Goal: Transaction & Acquisition: Download file/media

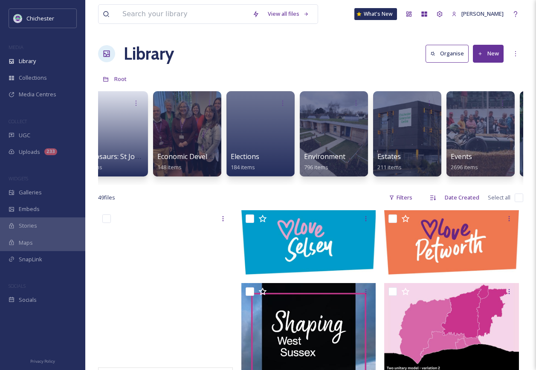
scroll to position [0, 1415]
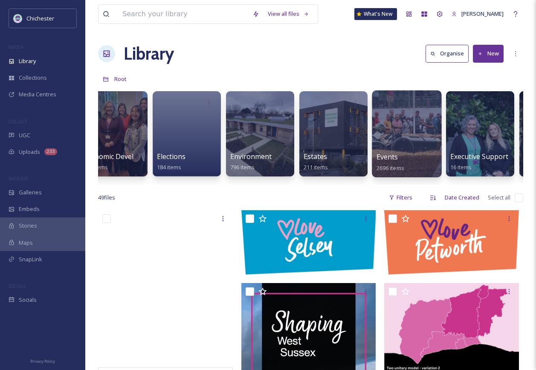
click at [421, 147] on div at bounding box center [407, 133] width 70 height 87
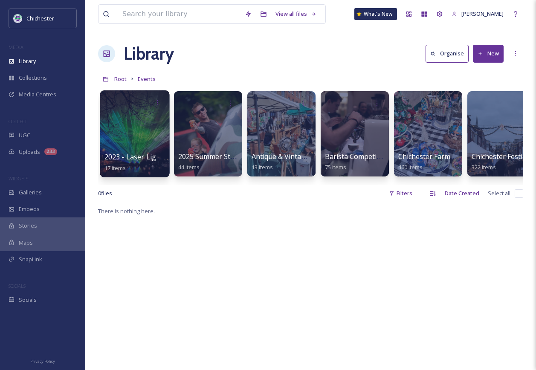
click at [138, 127] on div at bounding box center [135, 133] width 70 height 87
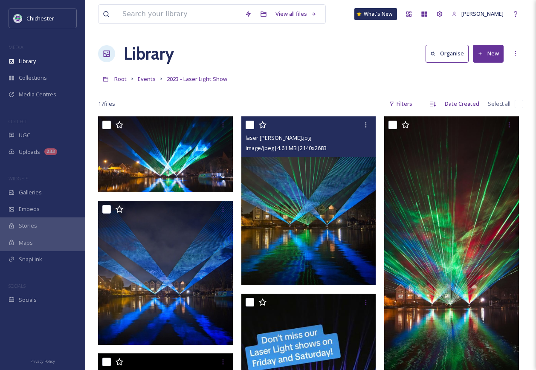
click at [323, 213] on img at bounding box center [308, 200] width 135 height 169
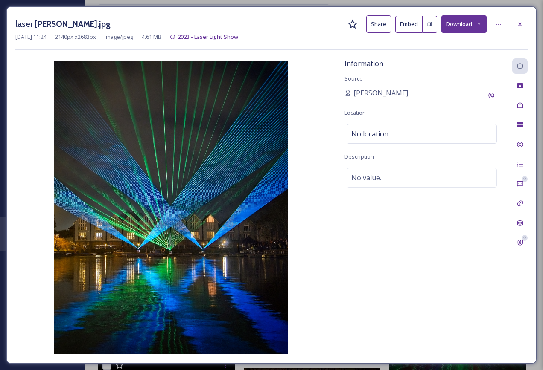
click at [474, 27] on button "Download" at bounding box center [463, 23] width 45 height 17
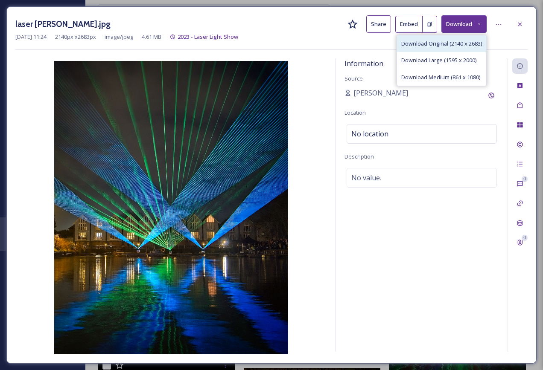
click at [453, 46] on span "Download Original (2140 x 2683)" at bounding box center [441, 44] width 81 height 8
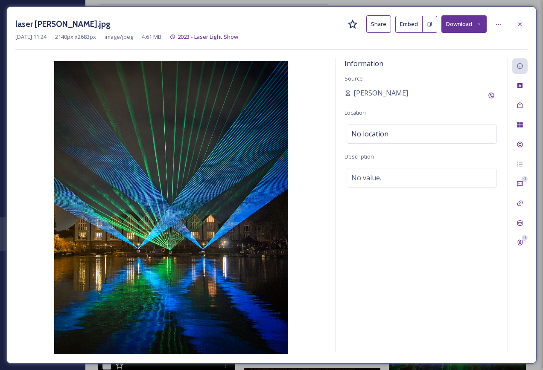
click at [320, 33] on div "[DATE] 11:24 2140 px x 2683 px image/jpeg 4.61 MB 2023 - Laser Light Show" at bounding box center [271, 37] width 512 height 8
click at [475, 24] on button "Download" at bounding box center [463, 23] width 45 height 17
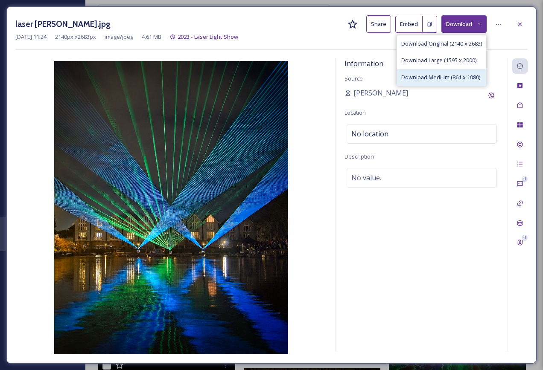
click at [439, 75] on span "Download Medium (861 x 1080)" at bounding box center [440, 77] width 79 height 8
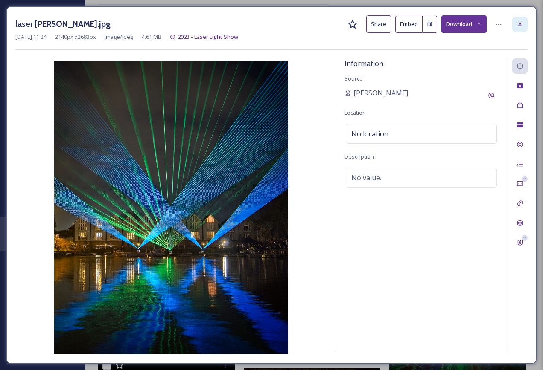
click at [514, 23] on div at bounding box center [519, 24] width 15 height 15
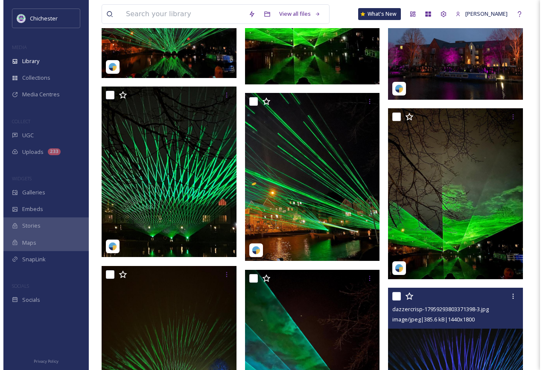
scroll to position [640, 0]
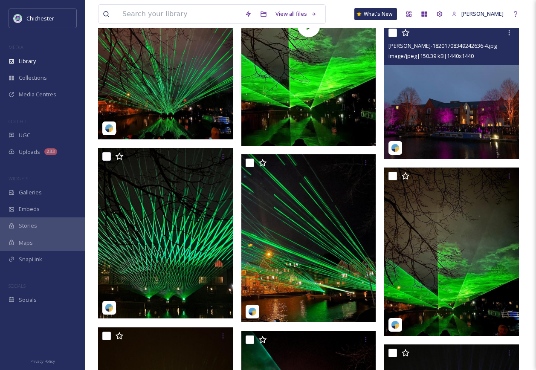
click at [450, 139] on img at bounding box center [451, 91] width 135 height 135
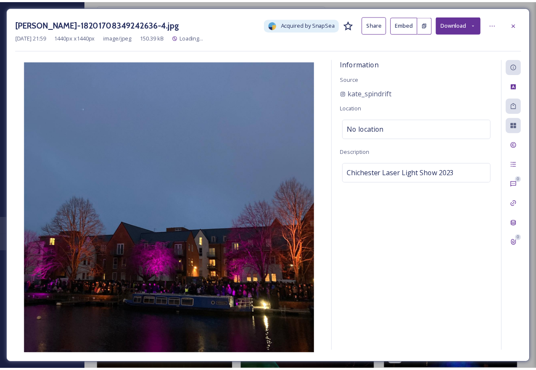
scroll to position [641, 0]
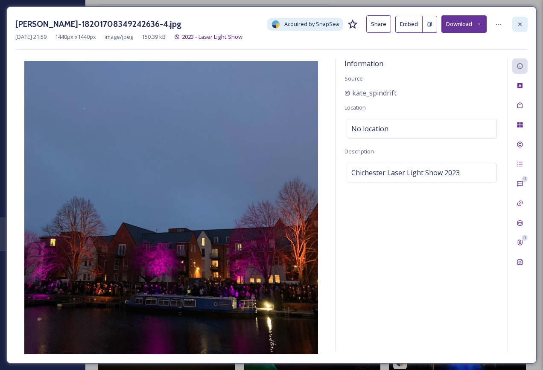
click at [516, 26] on icon at bounding box center [519, 24] width 7 height 7
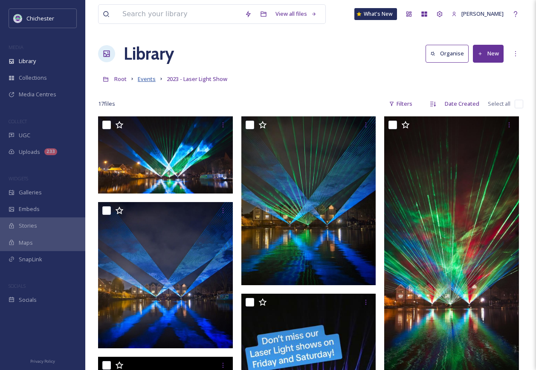
click at [140, 81] on span "Events" at bounding box center [147, 79] width 18 height 8
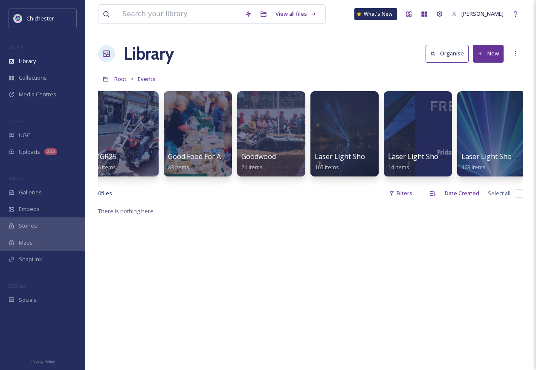
scroll to position [0, 812]
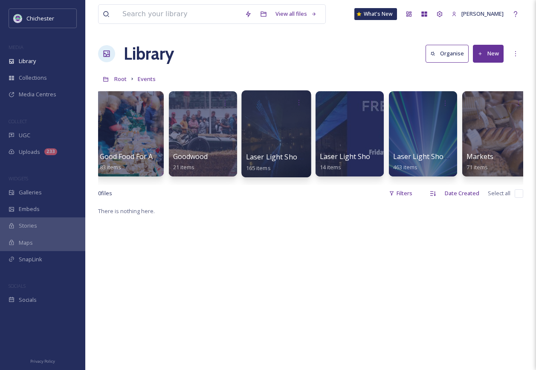
click at [276, 129] on div at bounding box center [276, 133] width 70 height 87
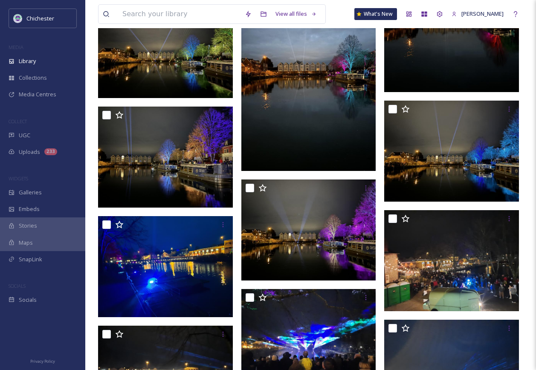
scroll to position [725, 0]
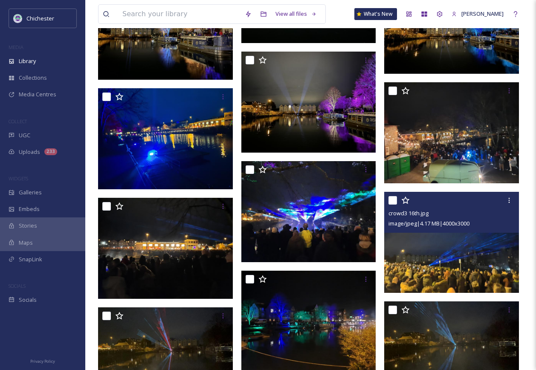
click at [434, 258] on img at bounding box center [451, 242] width 135 height 101
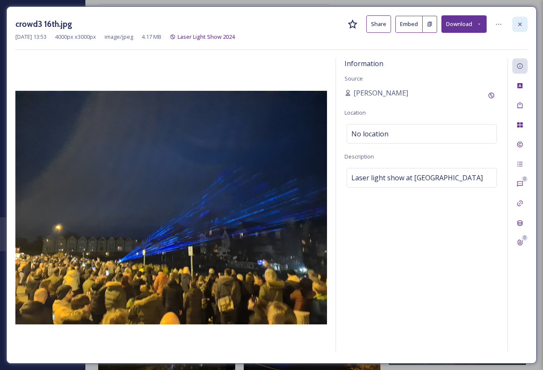
click at [520, 21] on icon at bounding box center [519, 24] width 7 height 7
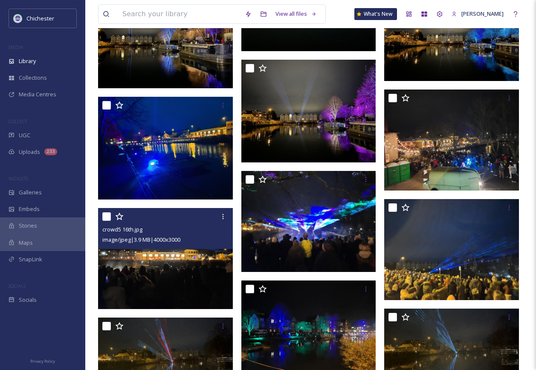
click at [198, 277] on img at bounding box center [165, 258] width 135 height 101
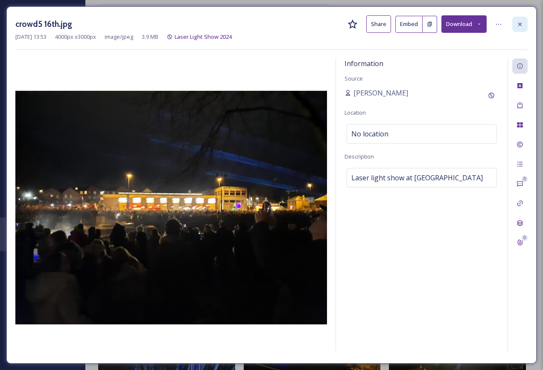
click at [523, 26] on div at bounding box center [519, 24] width 15 height 15
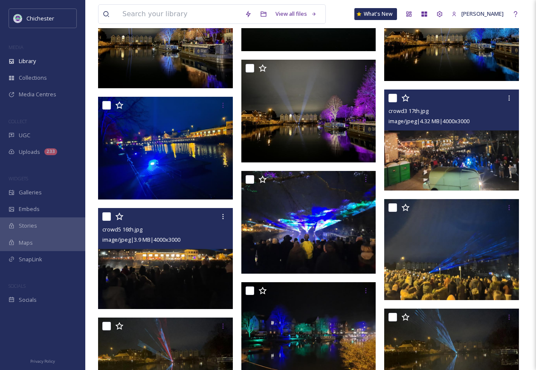
click at [419, 154] on img at bounding box center [451, 140] width 135 height 101
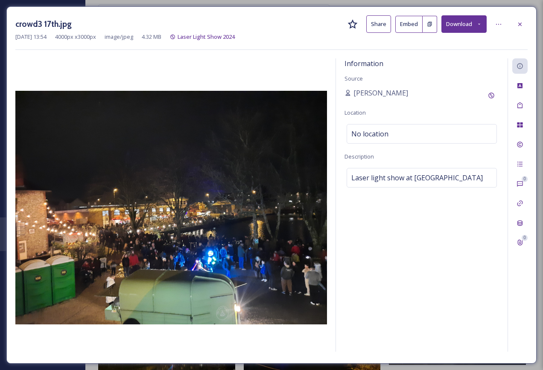
click at [526, 8] on div "crowd3 17th.jpg Share Embed Download [DATE] 13:54 4000 px x 3000 px image/jpeg …" at bounding box center [271, 184] width 530 height 357
click at [520, 25] on icon at bounding box center [519, 23] width 3 height 3
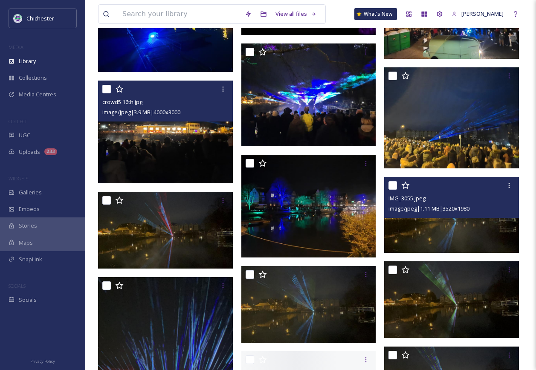
scroll to position [853, 0]
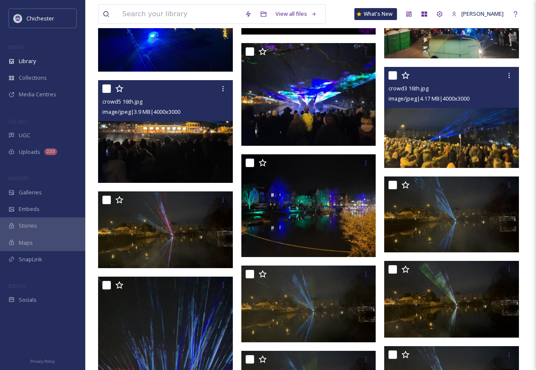
click at [440, 153] on img at bounding box center [451, 117] width 135 height 101
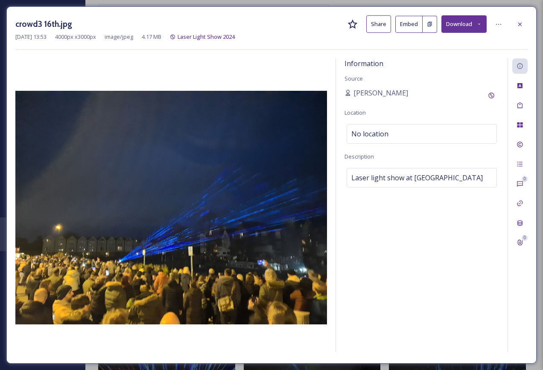
click at [479, 24] on icon at bounding box center [479, 24] width 6 height 6
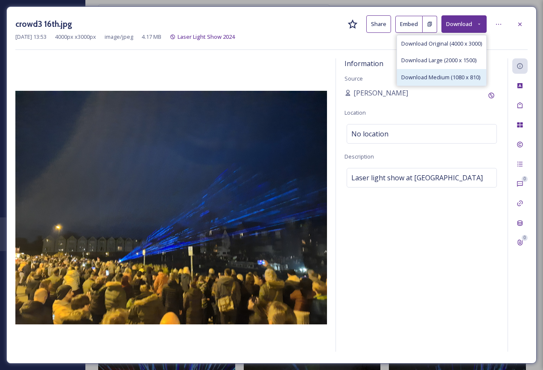
click at [437, 81] on span "Download Medium (1080 x 810)" at bounding box center [440, 77] width 79 height 8
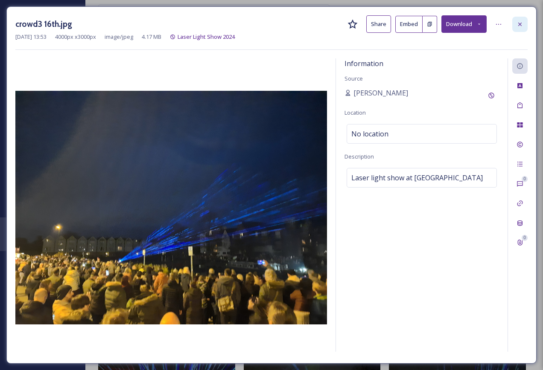
click at [519, 28] on div at bounding box center [519, 24] width 15 height 15
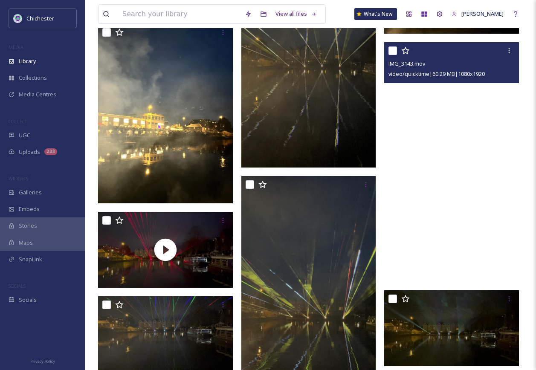
scroll to position [4180, 0]
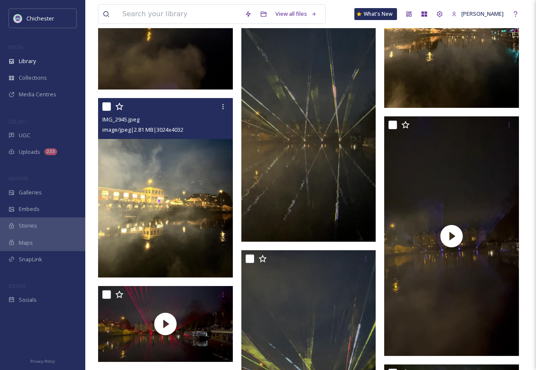
click at [135, 190] on img at bounding box center [165, 188] width 135 height 180
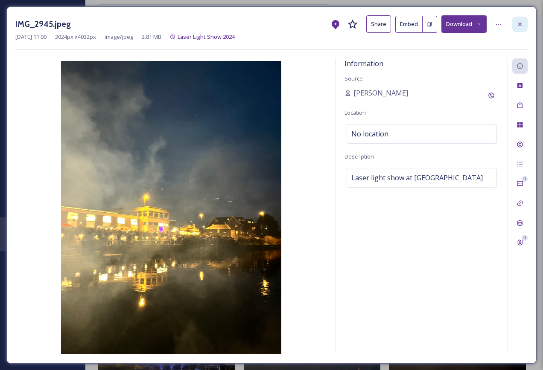
click at [523, 23] on div at bounding box center [519, 24] width 15 height 15
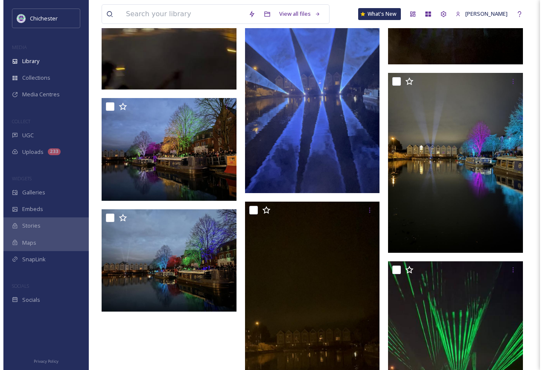
scroll to position [7252, 0]
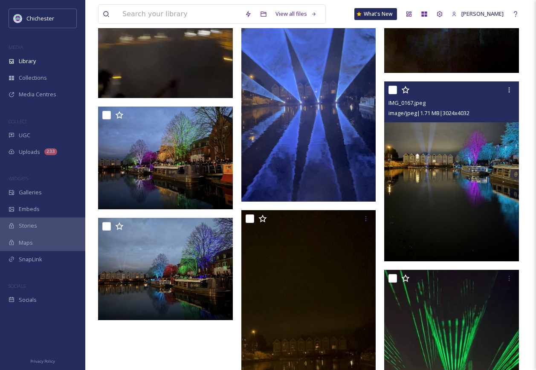
click at [459, 164] on img at bounding box center [451, 171] width 135 height 180
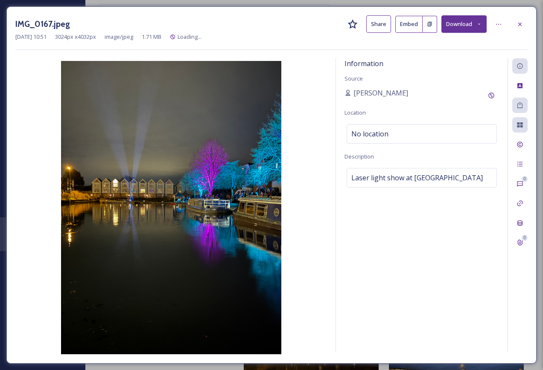
click at [480, 26] on icon at bounding box center [479, 24] width 6 height 6
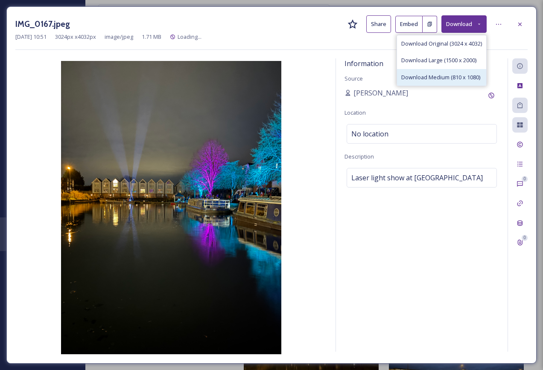
click at [443, 77] on span "Download Medium (810 x 1080)" at bounding box center [440, 77] width 79 height 8
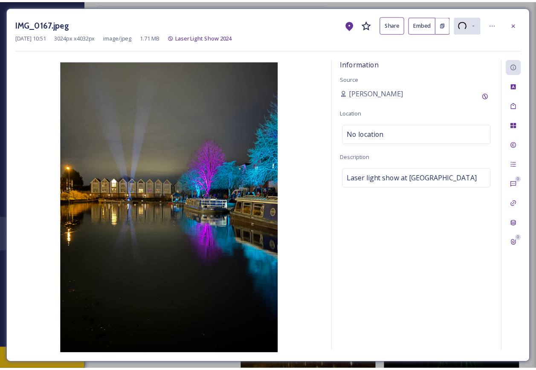
scroll to position [7254, 0]
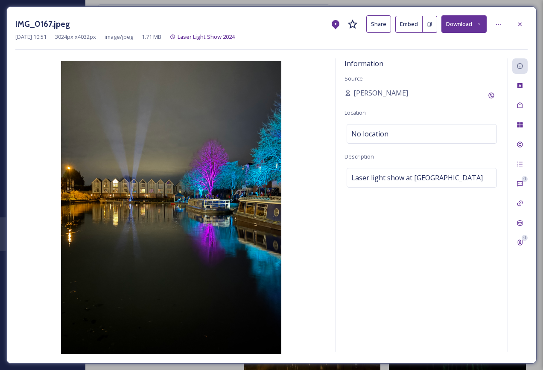
drag, startPoint x: 322, startPoint y: 244, endPoint x: 328, endPoint y: 234, distance: 11.7
click at [322, 244] on img at bounding box center [170, 207] width 311 height 293
click at [517, 27] on icon at bounding box center [519, 24] width 7 height 7
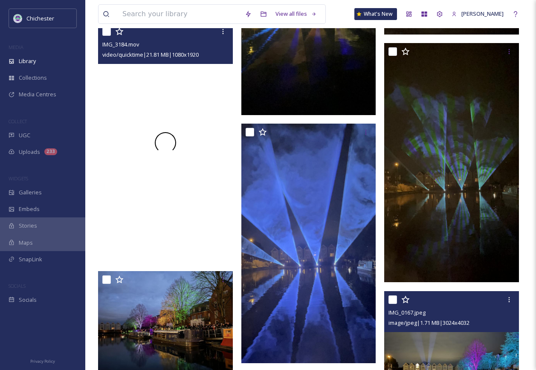
scroll to position [7084, 0]
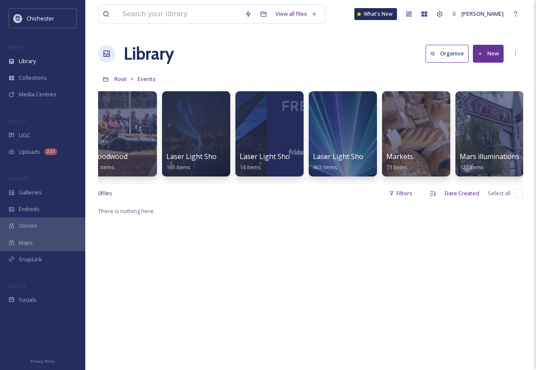
scroll to position [0, 904]
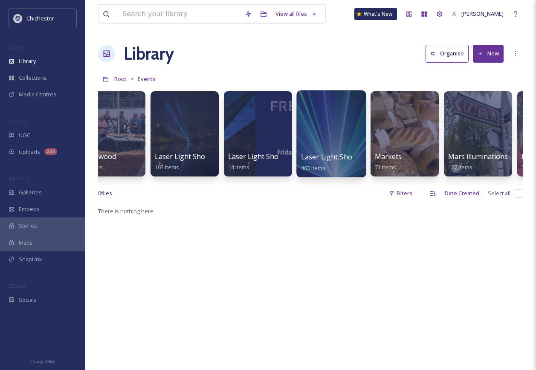
click at [340, 142] on div at bounding box center [331, 133] width 70 height 87
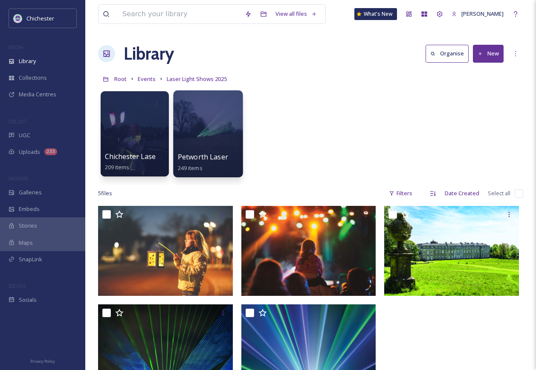
click at [202, 146] on div at bounding box center [208, 133] width 70 height 87
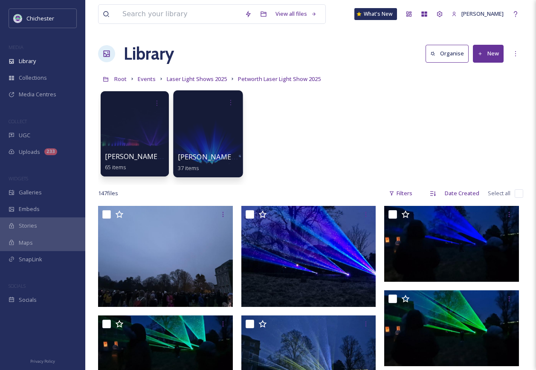
click at [203, 143] on div at bounding box center [208, 133] width 70 height 87
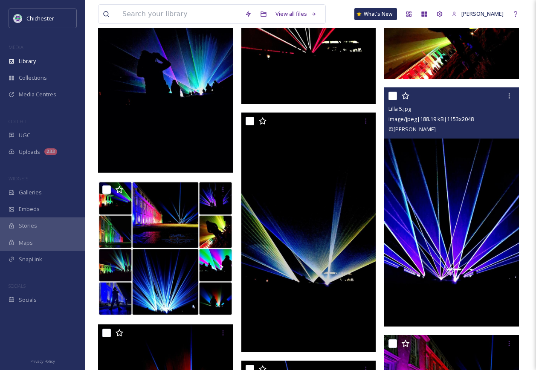
scroll to position [1621, 0]
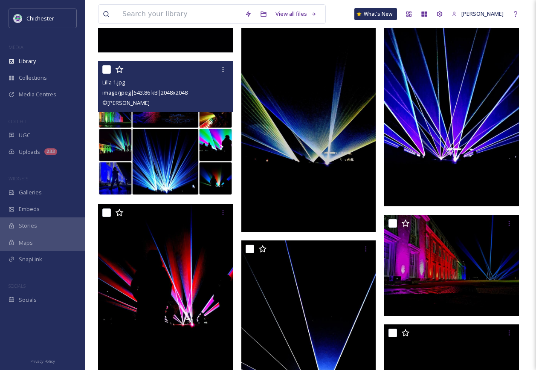
click at [189, 148] on img at bounding box center [165, 128] width 135 height 135
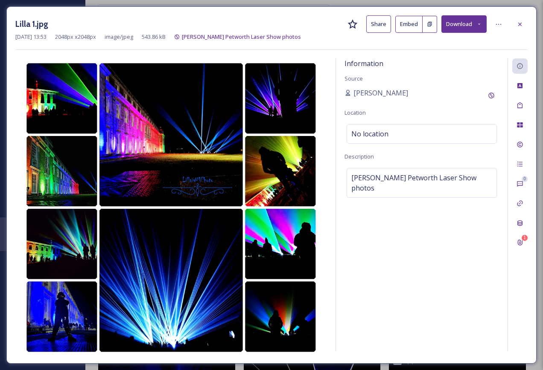
click at [480, 23] on icon at bounding box center [479, 24] width 6 height 6
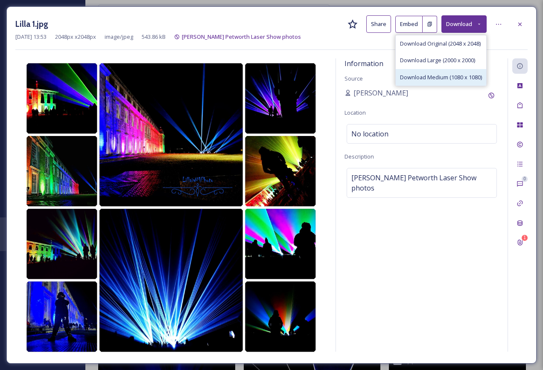
click at [456, 74] on span "Download Medium (1080 x 1080)" at bounding box center [441, 77] width 82 height 8
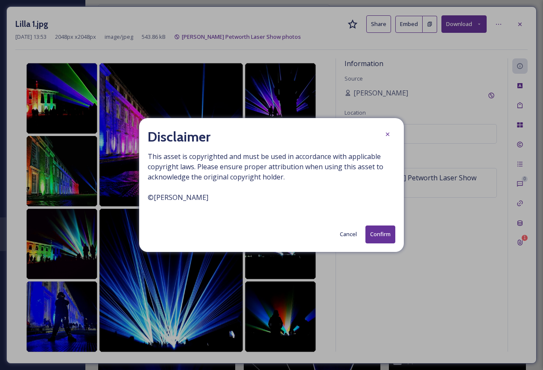
click at [379, 241] on button "Confirm" at bounding box center [380, 234] width 30 height 17
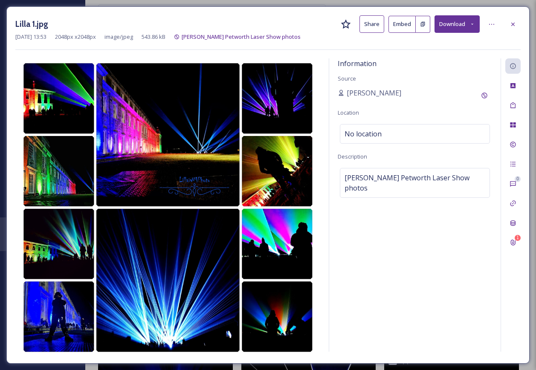
drag, startPoint x: 400, startPoint y: 214, endPoint x: 410, endPoint y: 205, distance: 13.6
click at [400, 214] on div "Information Source [PERSON_NAME] Location No location Description [PERSON_NAME]…" at bounding box center [414, 204] width 171 height 293
click at [518, 24] on div at bounding box center [512, 24] width 15 height 15
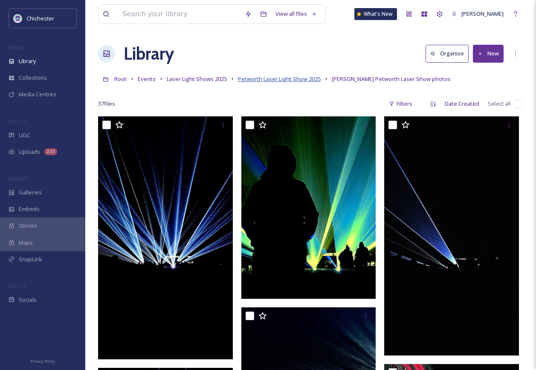
click at [299, 78] on span "Petworth Laser Light Show 2025" at bounding box center [279, 79] width 83 height 8
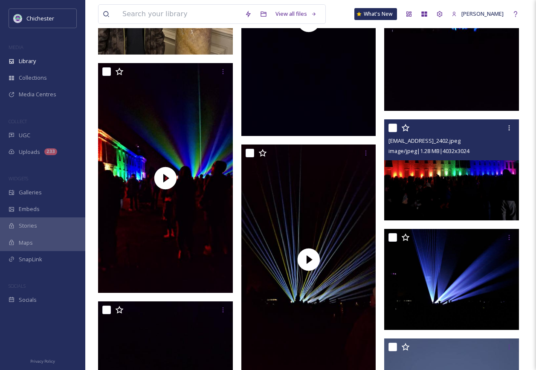
scroll to position [938, 0]
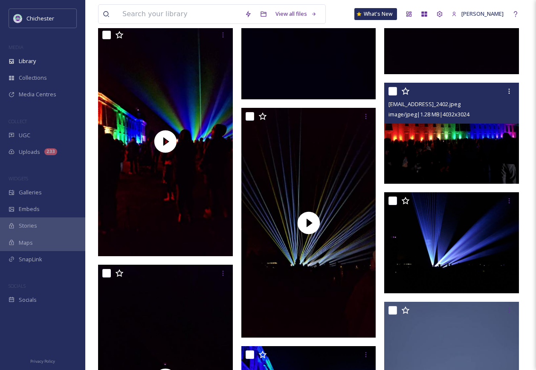
click at [491, 144] on img at bounding box center [451, 133] width 135 height 101
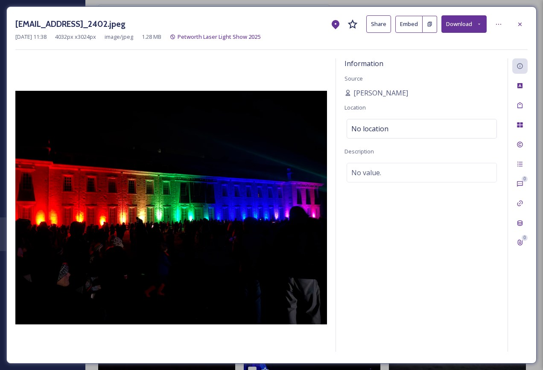
click at [480, 21] on icon at bounding box center [479, 24] width 6 height 6
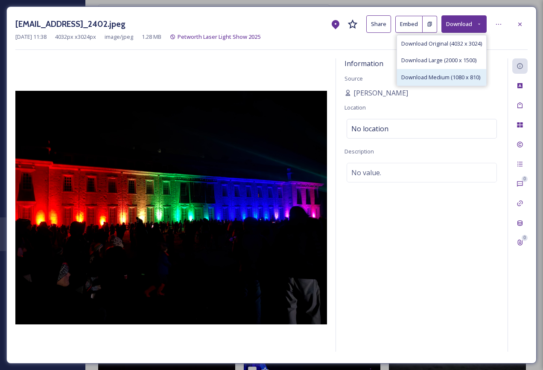
click at [442, 77] on span "Download Medium (1080 x 810)" at bounding box center [440, 77] width 79 height 8
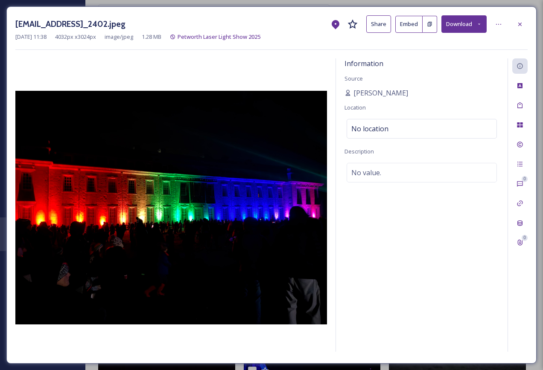
click at [397, 266] on div "Information Source [PERSON_NAME] Location No location Description No value." at bounding box center [421, 204] width 171 height 293
click at [520, 23] on icon at bounding box center [519, 24] width 7 height 7
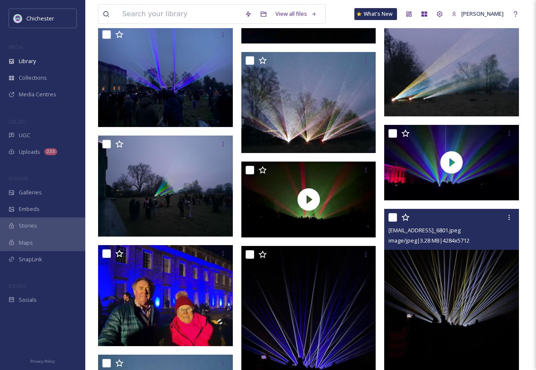
scroll to position [2645, 0]
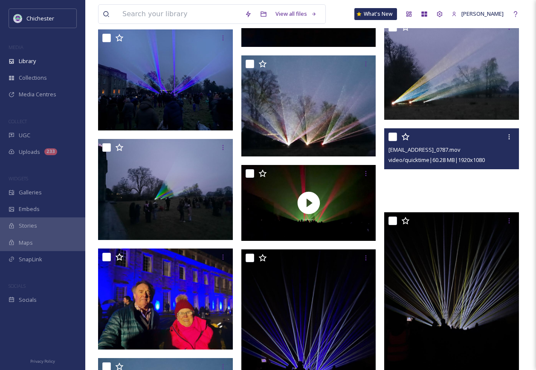
click at [462, 189] on video "ext_1739793013.323707_sam_bakes@hotmail.com-IMG_0787.mov" at bounding box center [451, 166] width 135 height 76
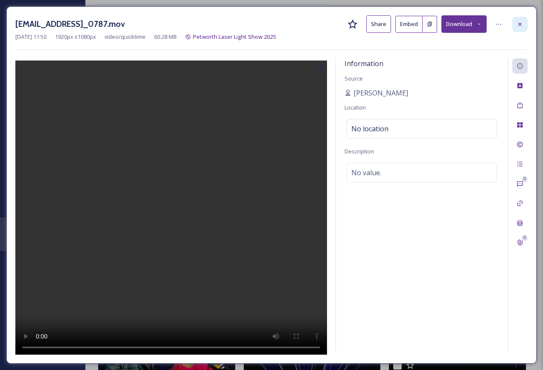
click at [520, 23] on icon at bounding box center [519, 24] width 7 height 7
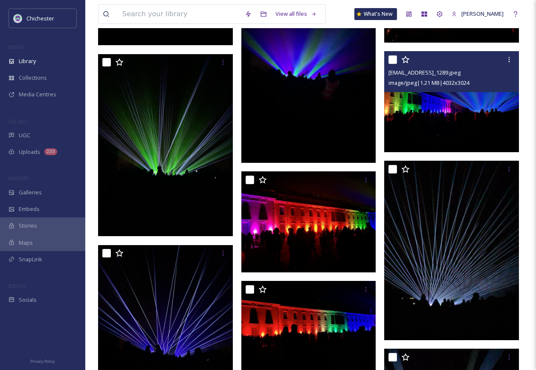
scroll to position [3626, 0]
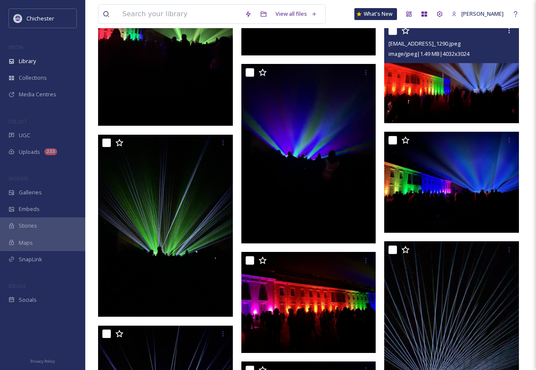
click at [442, 98] on img at bounding box center [451, 72] width 135 height 101
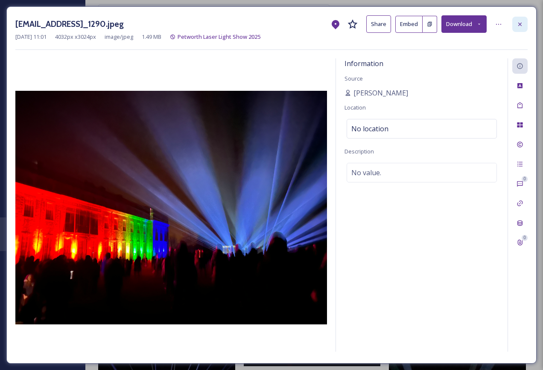
click at [517, 21] on icon at bounding box center [519, 24] width 7 height 7
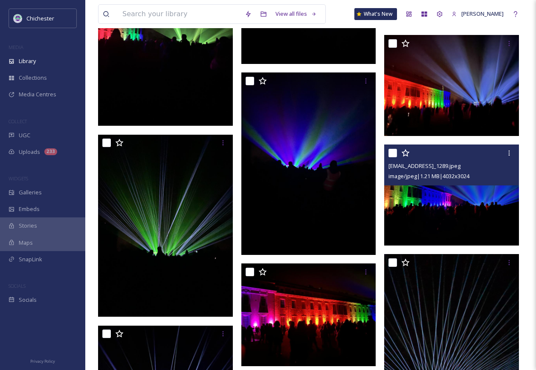
click at [450, 185] on div "[EMAIL_ADDRESS]_1289.jpeg image/jpeg | 1.21 MB | 4032 x 3024" at bounding box center [451, 165] width 135 height 41
click at [446, 200] on img at bounding box center [451, 195] width 135 height 101
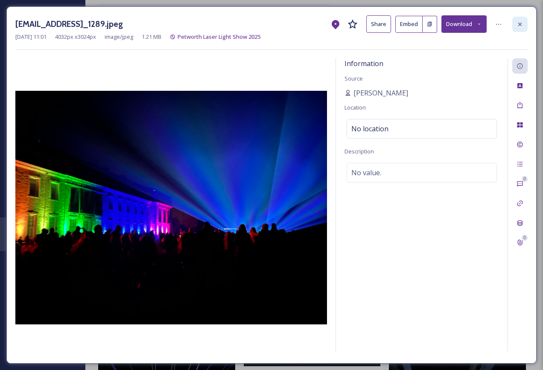
click at [522, 27] on icon at bounding box center [519, 24] width 7 height 7
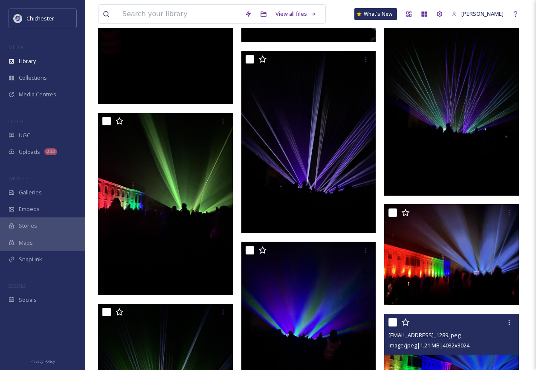
scroll to position [3455, 0]
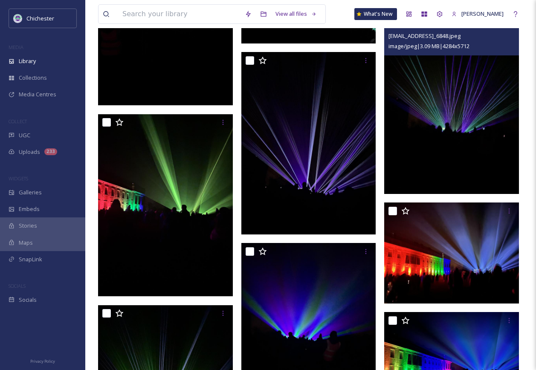
click at [452, 138] on img at bounding box center [451, 105] width 135 height 180
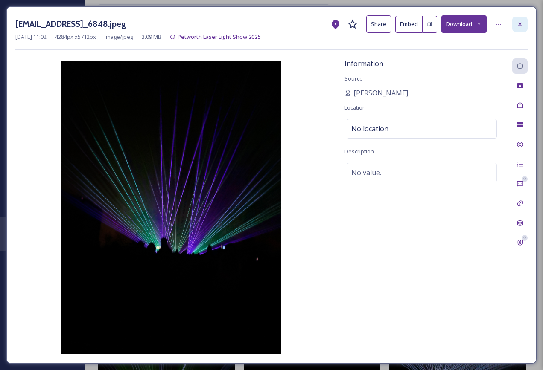
click at [518, 24] on icon at bounding box center [519, 24] width 7 height 7
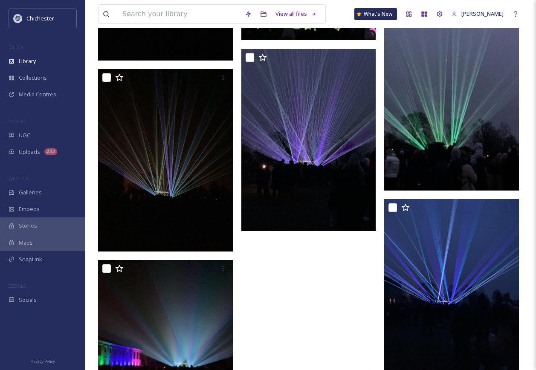
scroll to position [7599, 0]
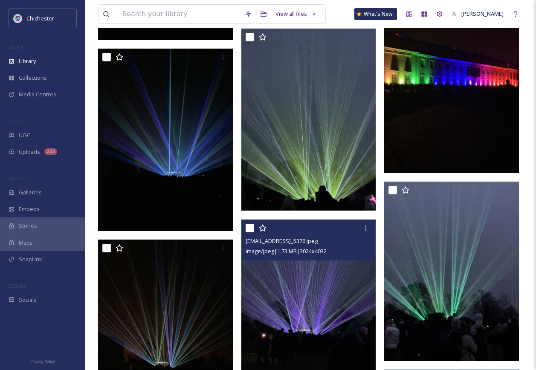
click at [326, 335] on img at bounding box center [308, 310] width 135 height 180
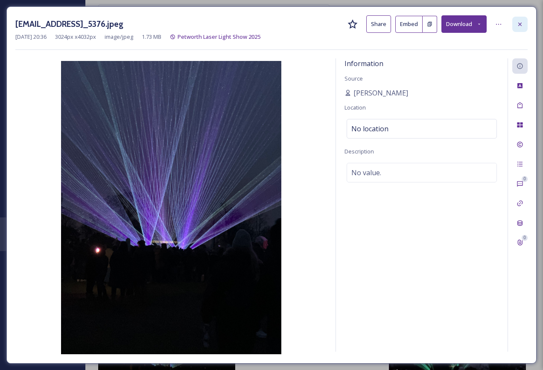
click at [524, 23] on div at bounding box center [519, 24] width 15 height 15
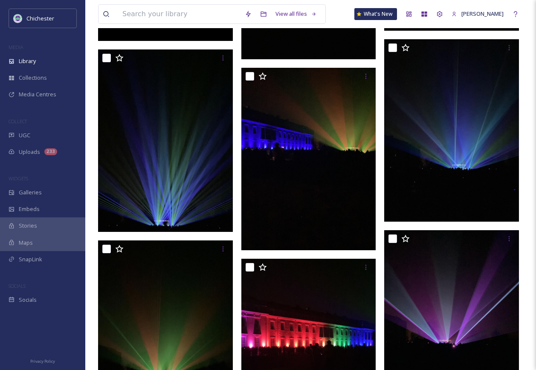
scroll to position [7215, 0]
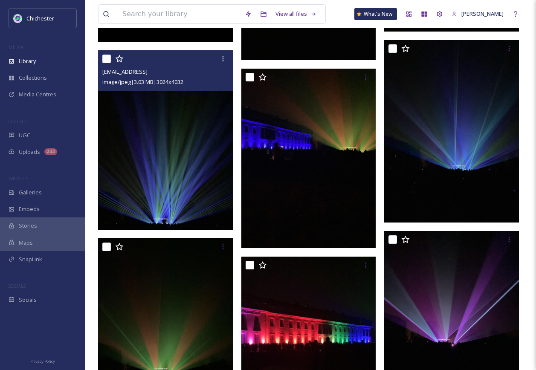
click at [169, 174] on img at bounding box center [165, 140] width 135 height 180
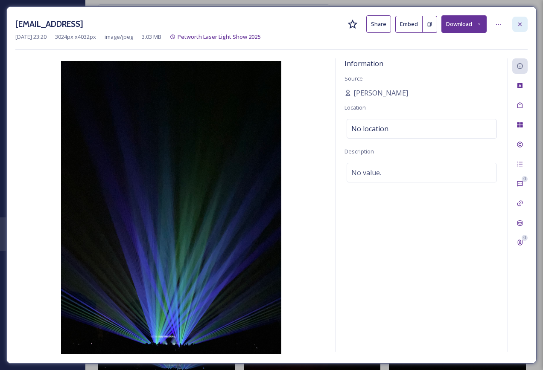
click at [525, 28] on div at bounding box center [519, 24] width 15 height 15
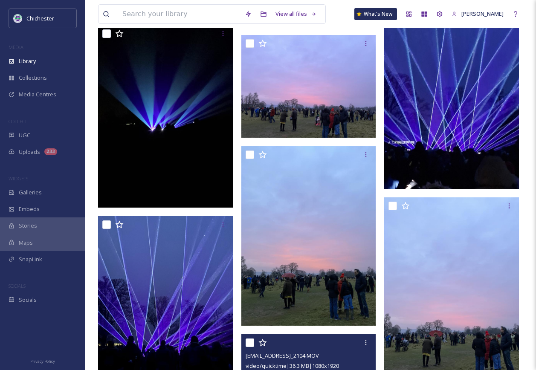
scroll to position [4442, 0]
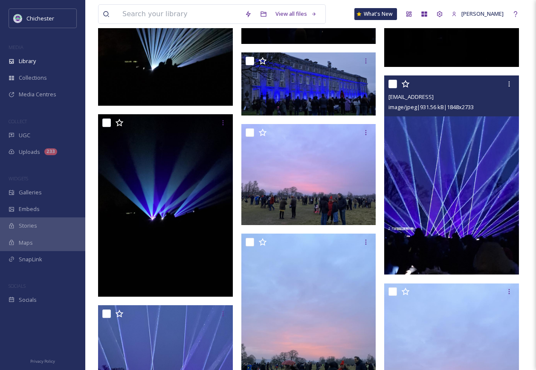
click at [415, 221] on img at bounding box center [451, 175] width 135 height 199
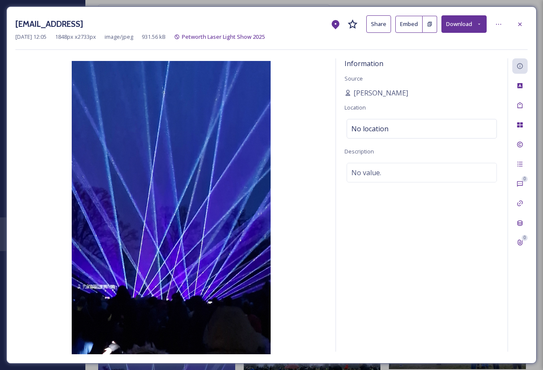
click at [471, 27] on button "Download" at bounding box center [463, 23] width 45 height 17
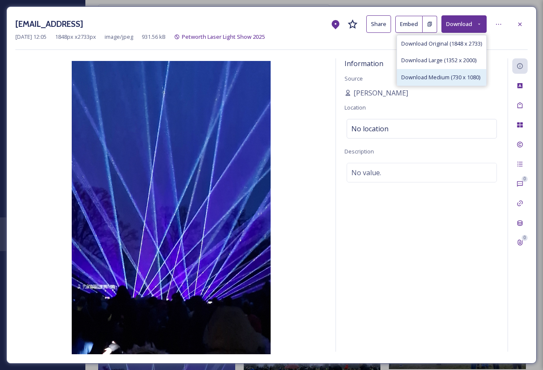
click at [434, 79] on span "Download Medium (730 x 1080)" at bounding box center [440, 77] width 79 height 8
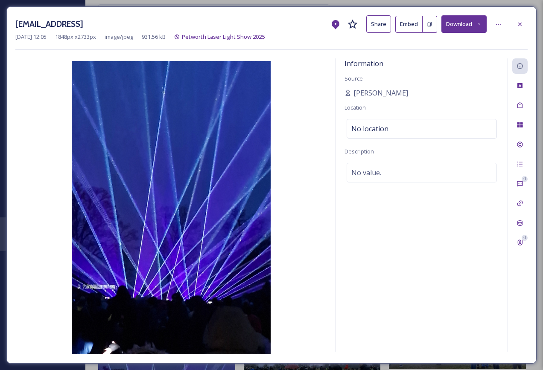
drag, startPoint x: 376, startPoint y: 273, endPoint x: 395, endPoint y: 257, distance: 25.2
click at [376, 273] on div "Information Source [PERSON_NAME] Location No location Description No value." at bounding box center [421, 204] width 171 height 293
click at [518, 24] on icon at bounding box center [519, 24] width 7 height 7
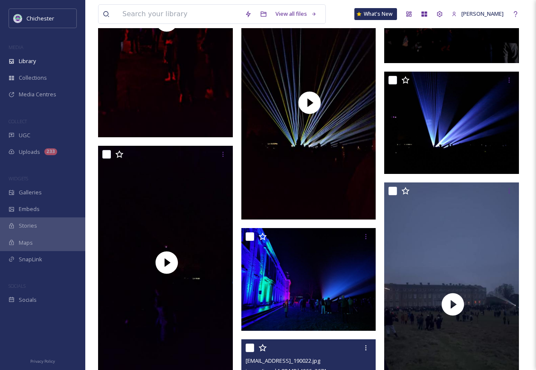
scroll to position [944, 0]
